Goal: Task Accomplishment & Management: Manage account settings

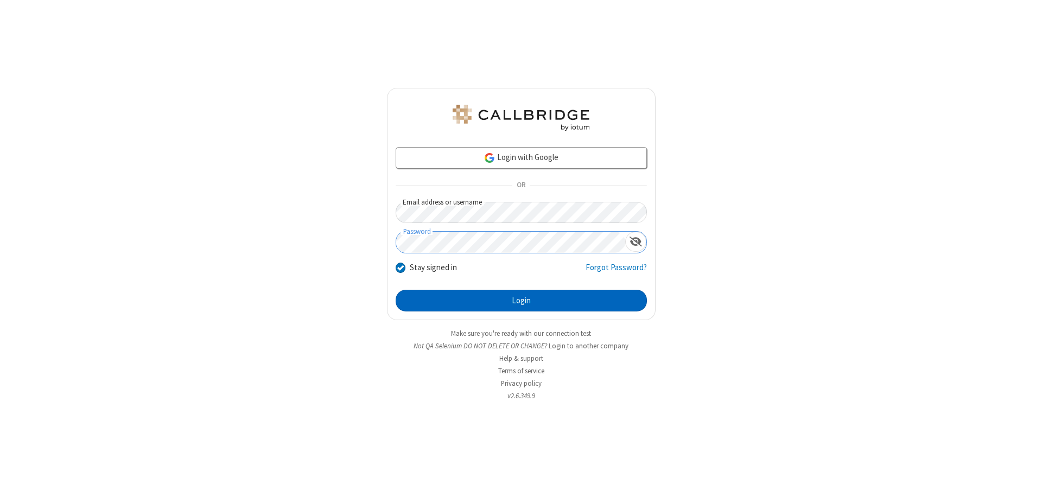
click at [521, 301] on button "Login" at bounding box center [521, 301] width 251 height 22
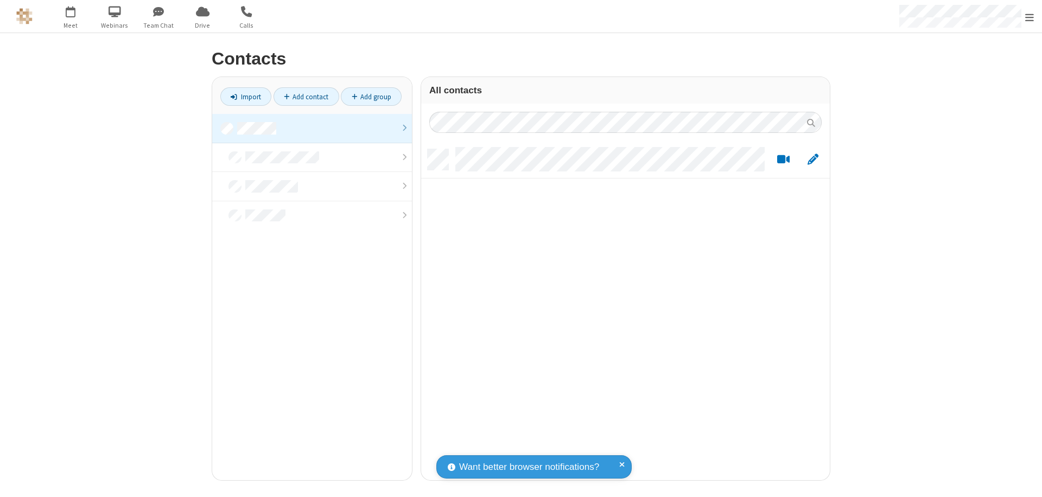
click at [312, 128] on link at bounding box center [312, 128] width 200 height 29
click at [306, 97] on link "Add contact" at bounding box center [307, 96] width 66 height 18
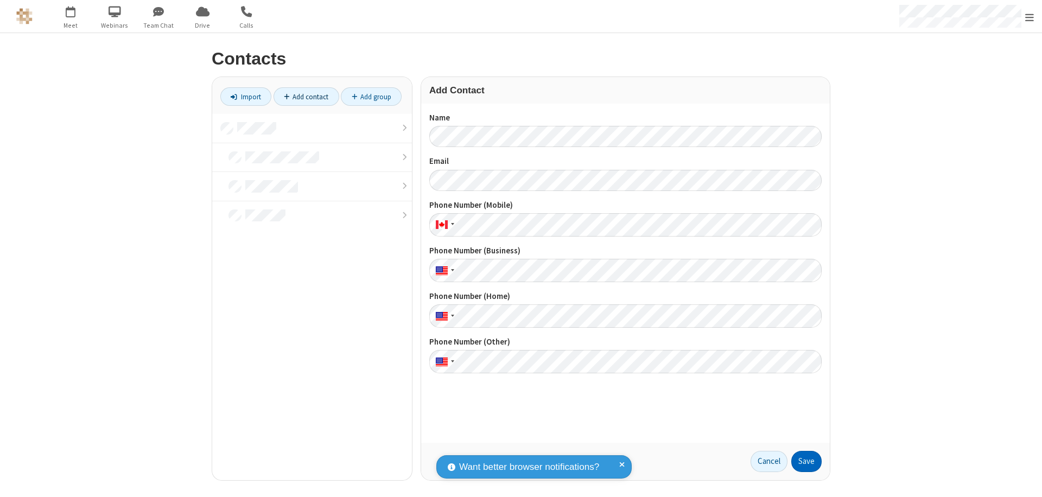
click at [807, 461] on button "Save" at bounding box center [806, 462] width 30 height 22
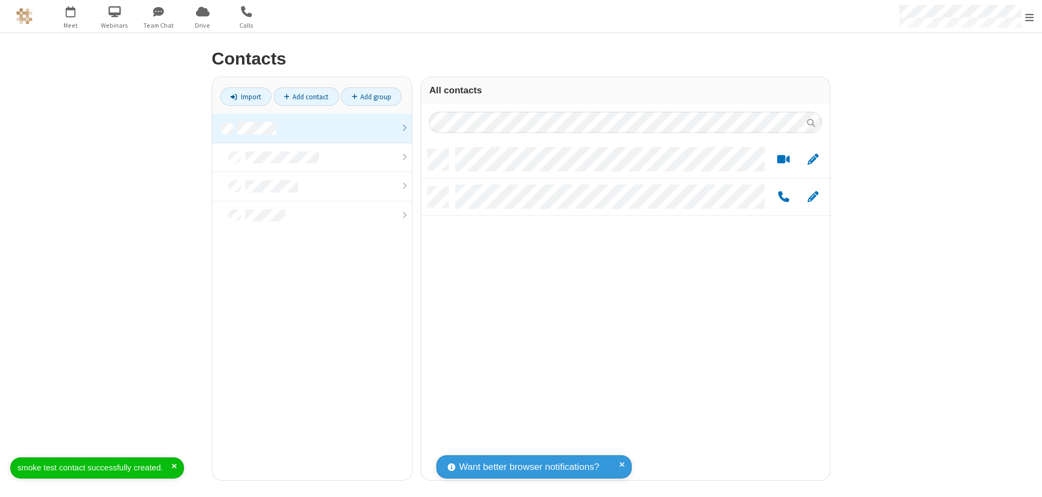
scroll to position [331, 401]
